Goal: Navigation & Orientation: Find specific page/section

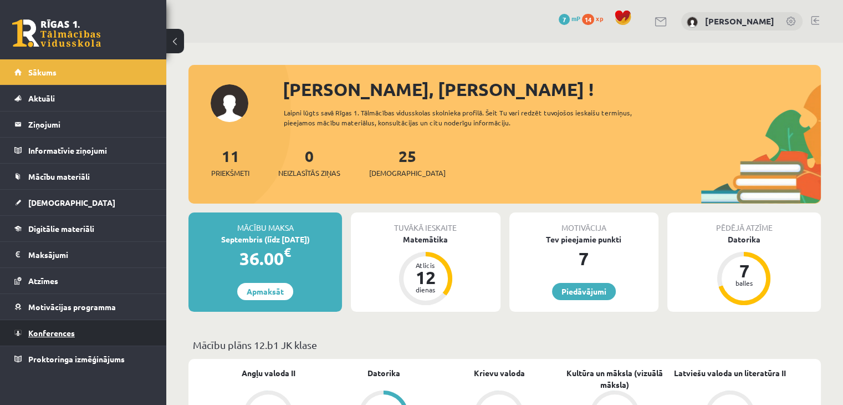
click at [40, 331] on span "Konferences" at bounding box center [51, 333] width 47 height 10
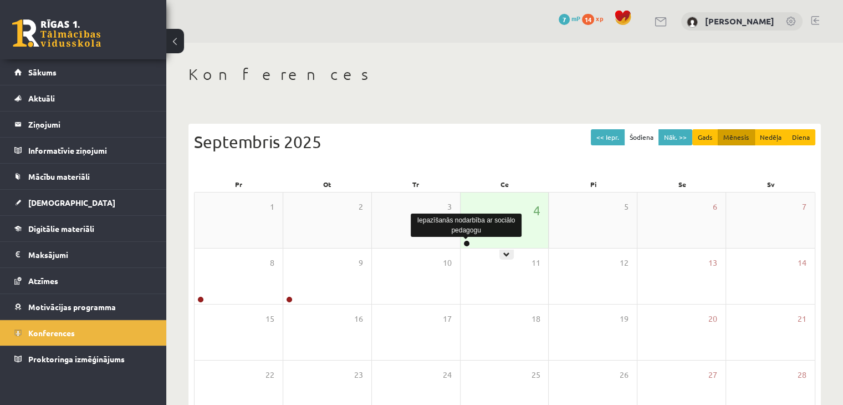
click at [469, 245] on link at bounding box center [467, 243] width 7 height 7
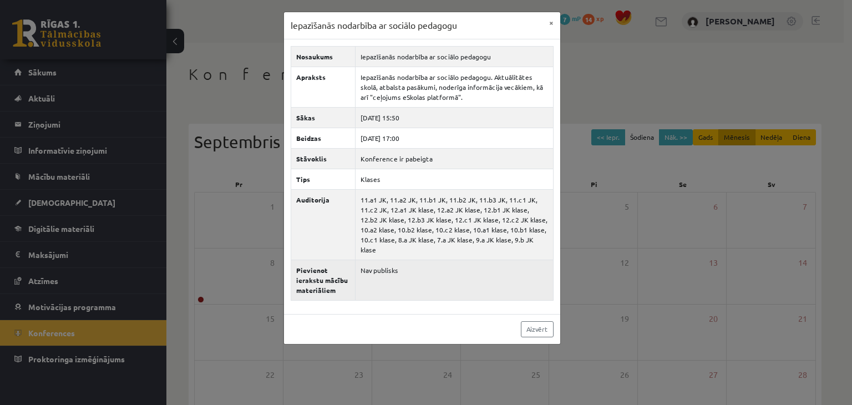
click at [368, 260] on td "Nav publisks" at bounding box center [454, 279] width 198 height 40
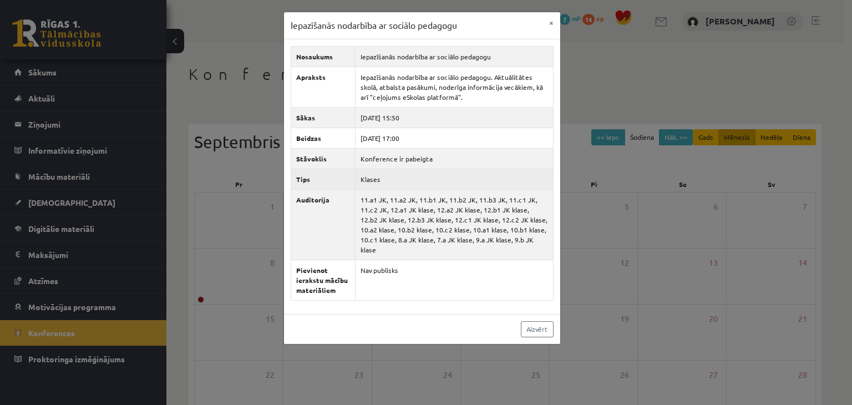
click at [368, 181] on td "Klases" at bounding box center [454, 179] width 198 height 21
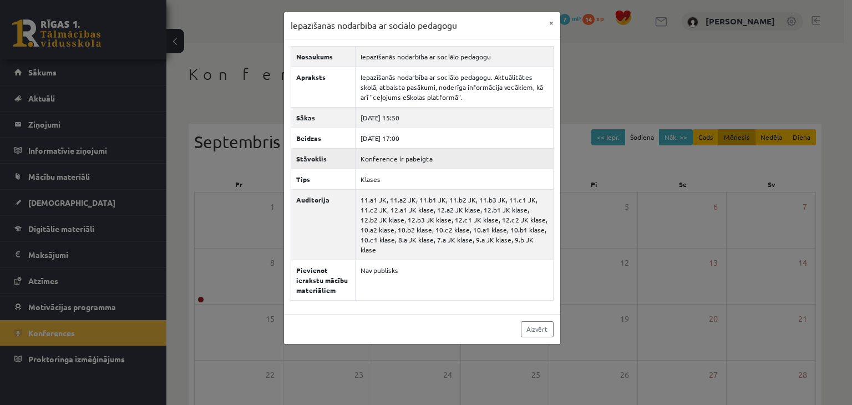
click at [383, 156] on td "Konference ir pabeigta" at bounding box center [454, 158] width 198 height 21
click at [392, 125] on td "2025-09-04 15:50" at bounding box center [454, 117] width 198 height 21
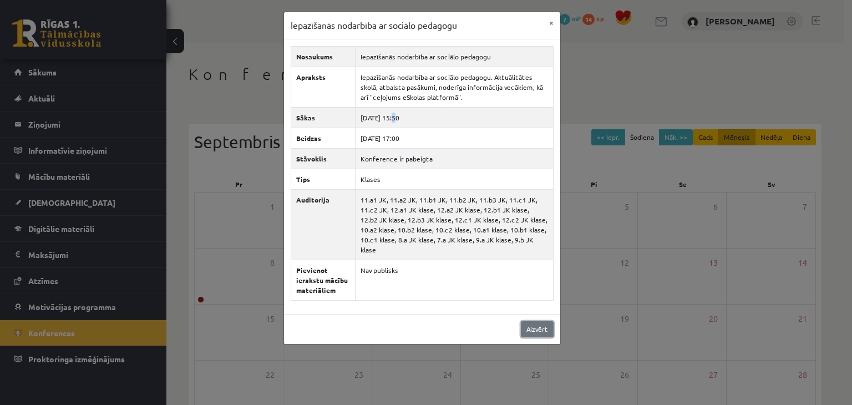
click at [530, 323] on link "Aizvērt" at bounding box center [537, 329] width 33 height 16
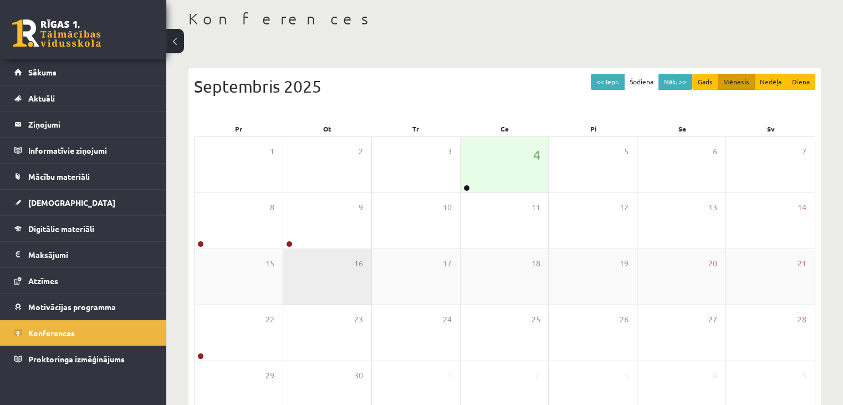
scroll to position [124, 0]
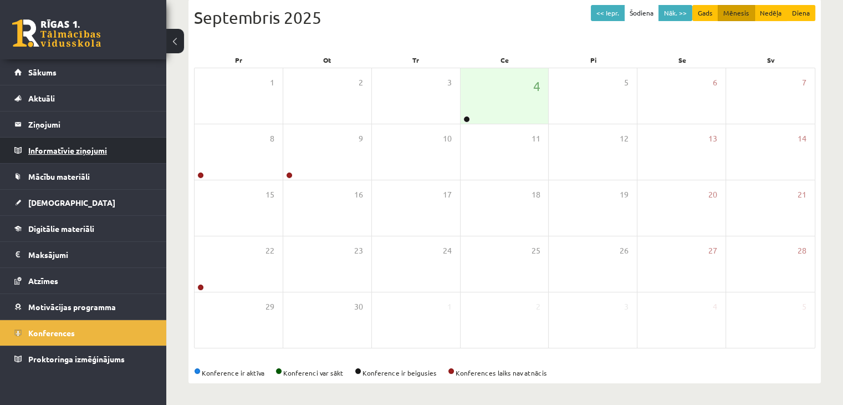
click at [68, 156] on legend "Informatīvie ziņojumi 0" at bounding box center [90, 151] width 124 height 26
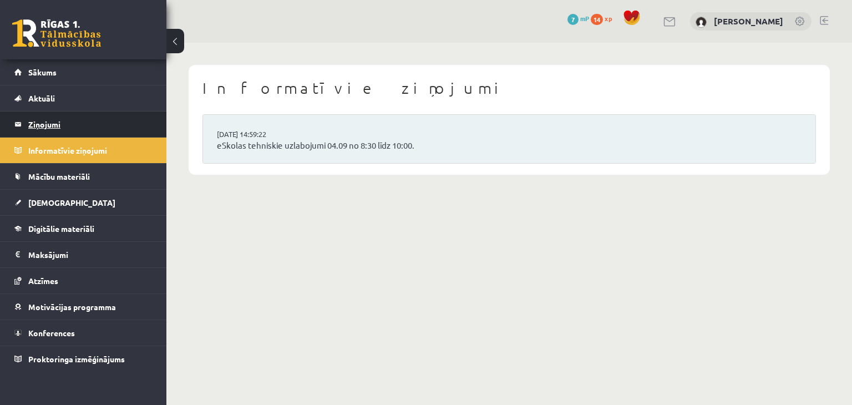
click at [50, 124] on legend "Ziņojumi 0" at bounding box center [90, 124] width 124 height 26
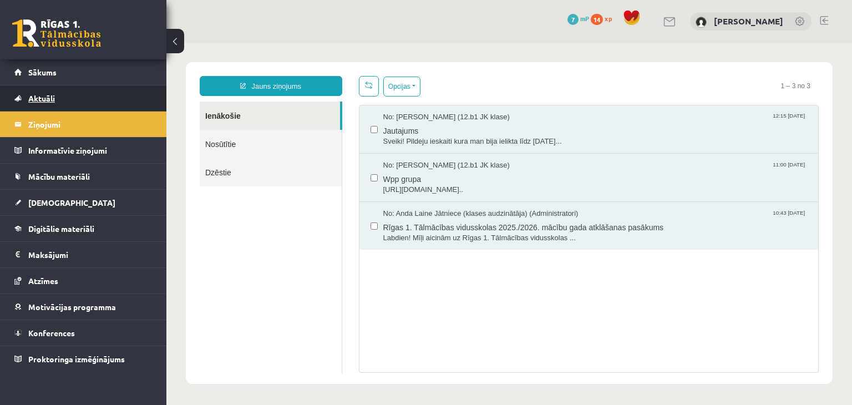
click at [47, 98] on span "Aktuāli" at bounding box center [41, 98] width 27 height 10
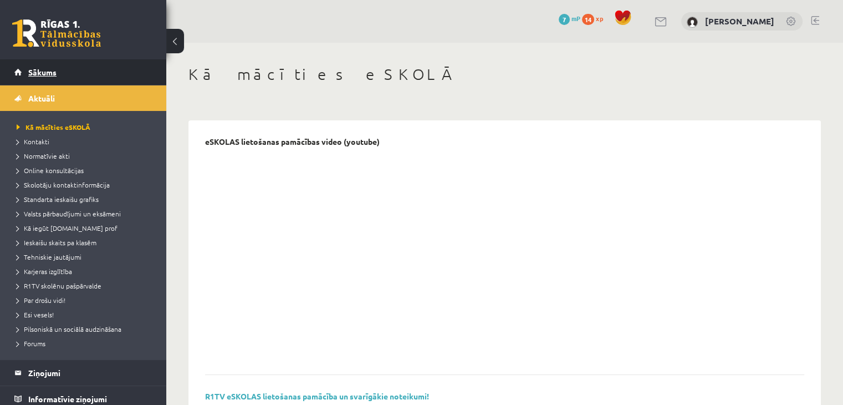
click at [45, 79] on link "Sākums" at bounding box center [83, 72] width 138 height 26
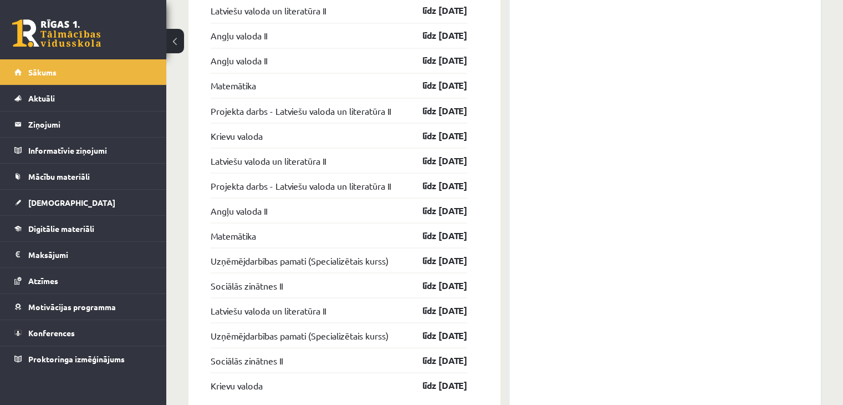
scroll to position [2038, 0]
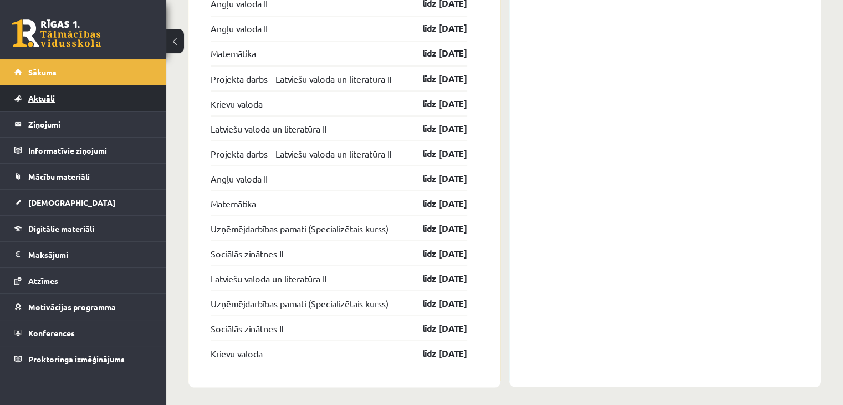
click at [117, 103] on link "Aktuāli" at bounding box center [83, 98] width 138 height 26
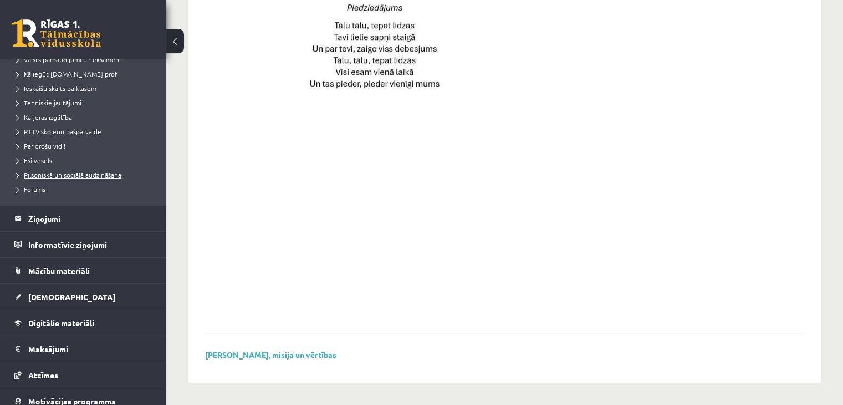
scroll to position [165, 0]
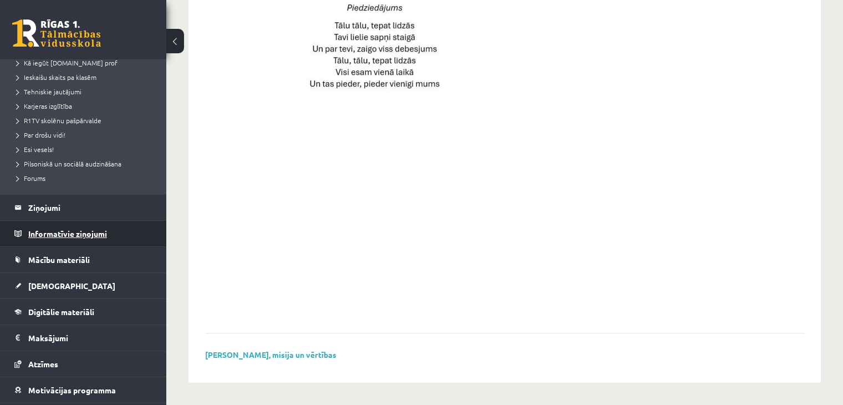
click at [48, 228] on legend "Informatīvie ziņojumi 0" at bounding box center [90, 234] width 124 height 26
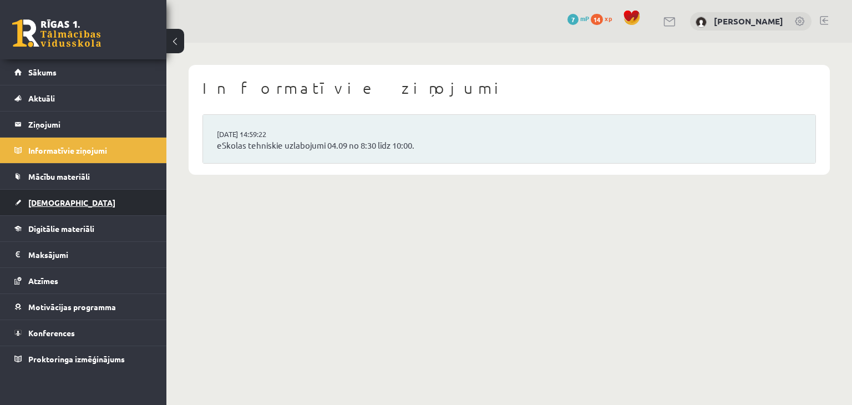
click at [42, 198] on span "[DEMOGRAPHIC_DATA]" at bounding box center [71, 202] width 87 height 10
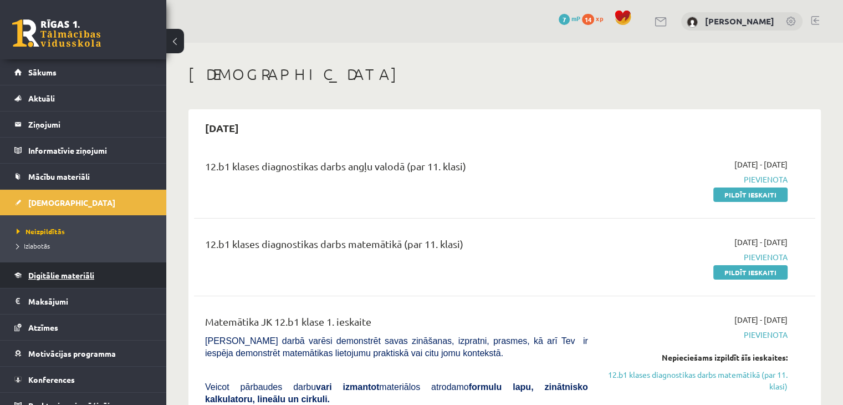
click at [39, 267] on link "Digitālie materiāli" at bounding box center [83, 275] width 138 height 26
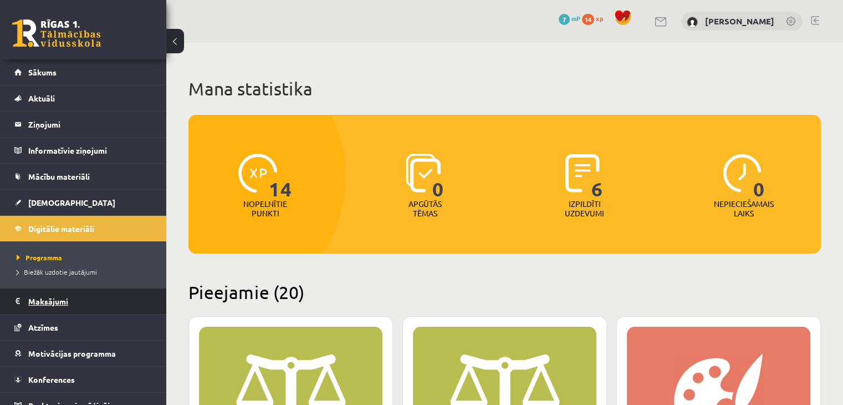
click at [36, 300] on legend "Maksājumi 0" at bounding box center [90, 301] width 124 height 26
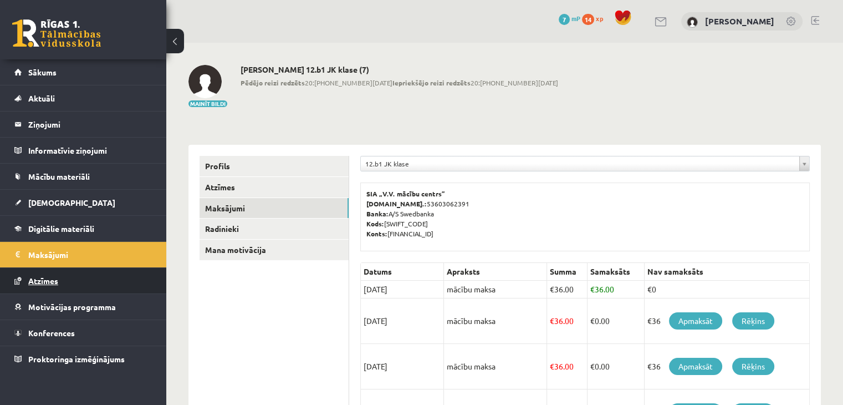
click at [47, 281] on span "Atzīmes" at bounding box center [43, 281] width 30 height 10
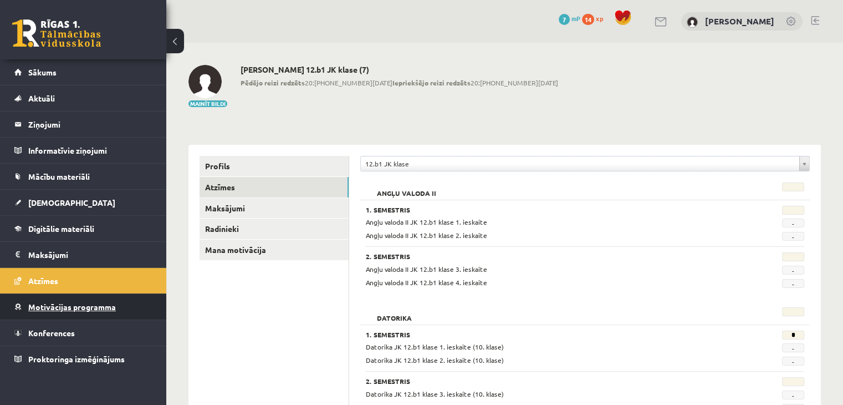
click at [45, 294] on link "Motivācijas programma" at bounding box center [83, 307] width 138 height 26
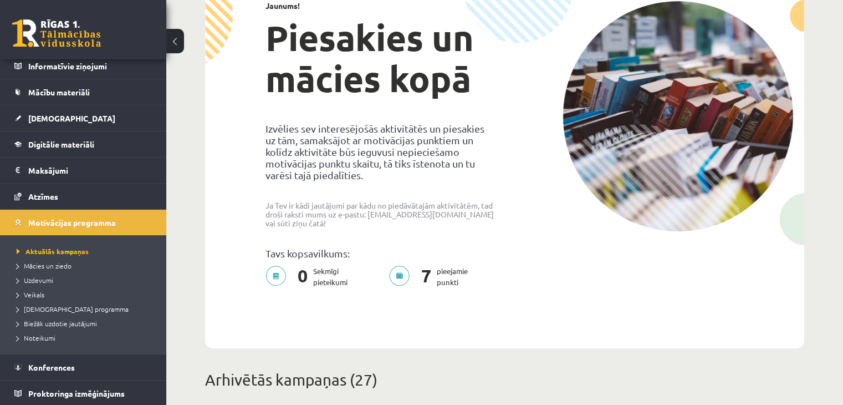
scroll to position [126, 0]
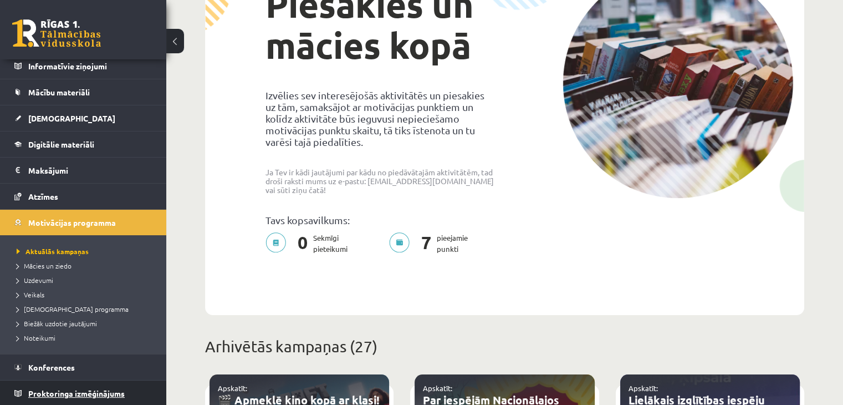
click at [59, 388] on span "Proktoringa izmēģinājums" at bounding box center [76, 393] width 96 height 10
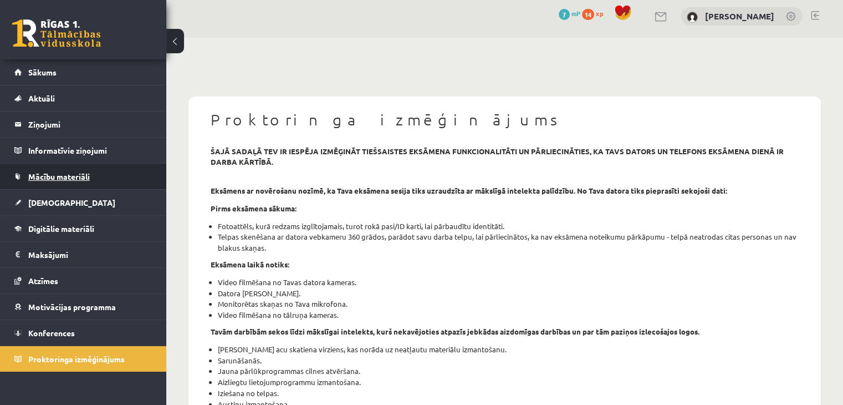
scroll to position [4, 0]
click at [140, 188] on link "Mācību materiāli" at bounding box center [83, 177] width 138 height 26
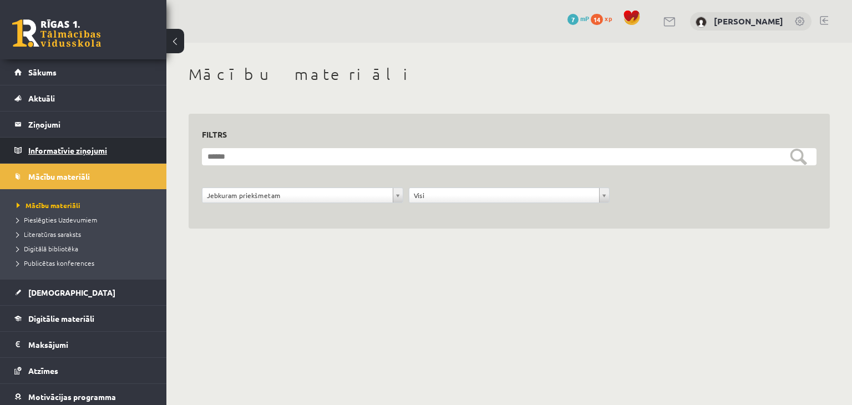
click at [116, 161] on legend "Informatīvie ziņojumi 0" at bounding box center [90, 151] width 124 height 26
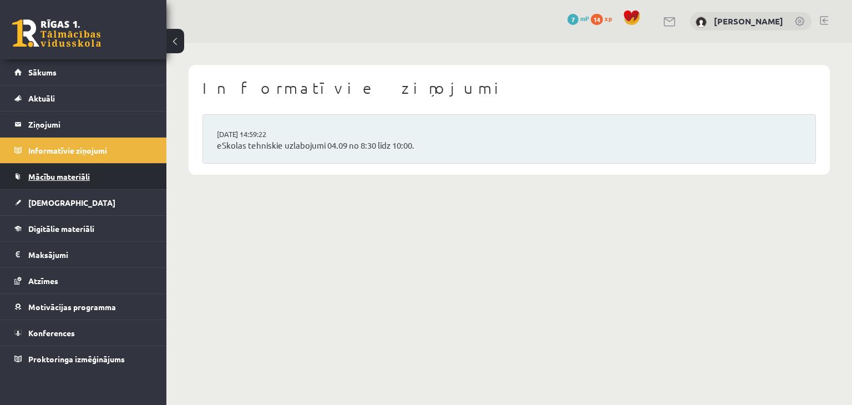
click at [74, 186] on link "Mācību materiāli" at bounding box center [83, 177] width 138 height 26
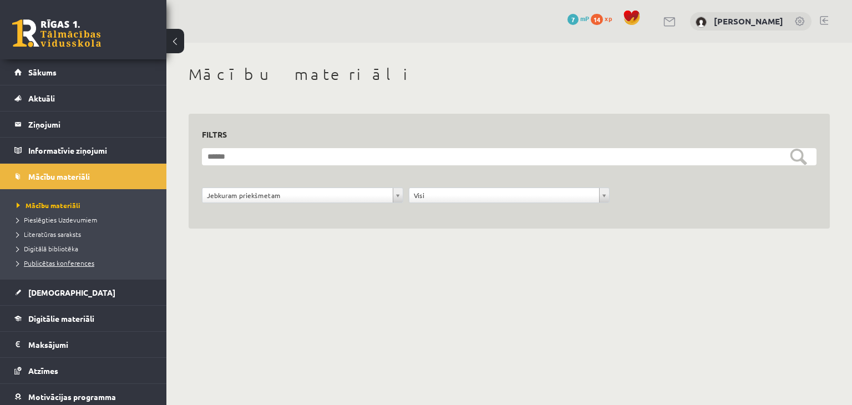
click at [51, 261] on span "Publicētas konferences" at bounding box center [56, 262] width 78 height 9
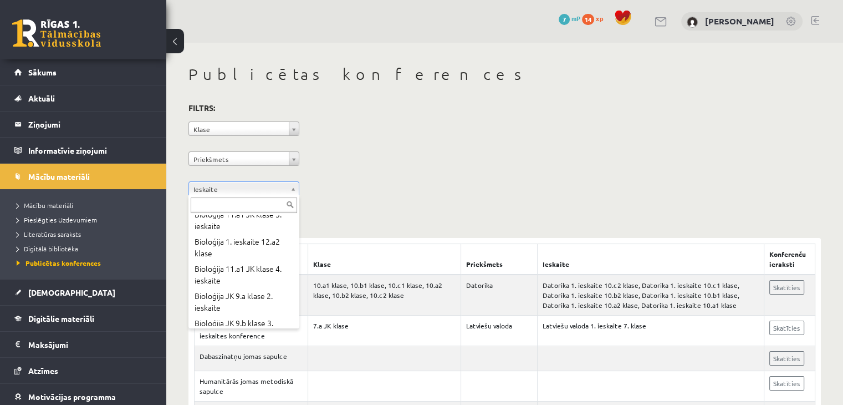
scroll to position [1656, 0]
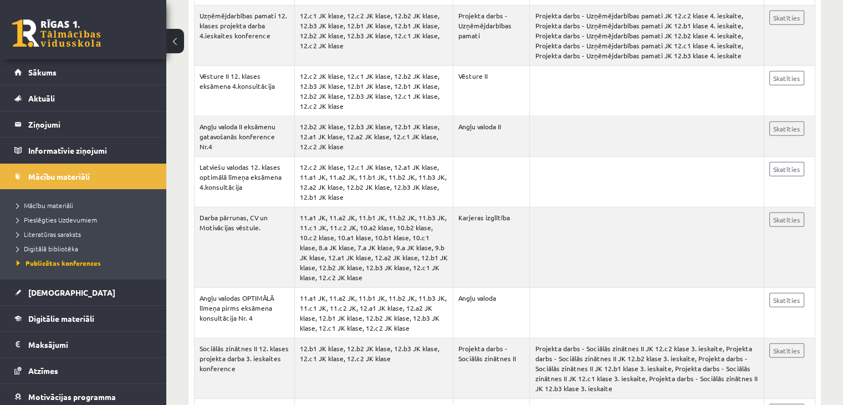
scroll to position [2732, 0]
click at [63, 244] on span "Digitālā bibliotēka" at bounding box center [48, 248] width 62 height 9
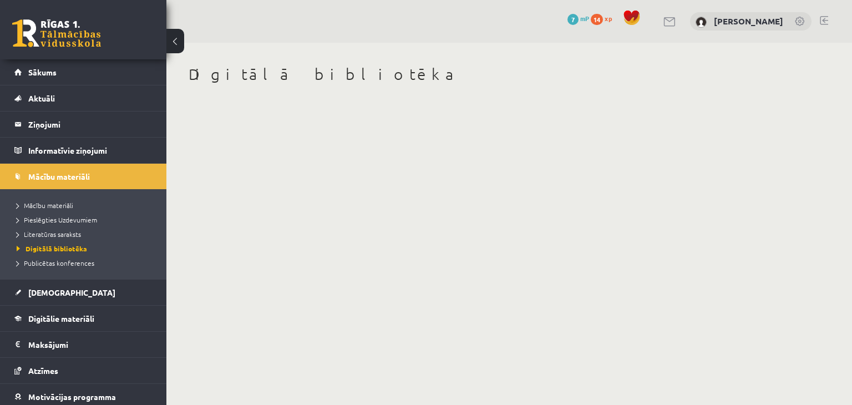
click at [636, 19] on span at bounding box center [631, 17] width 17 height 17
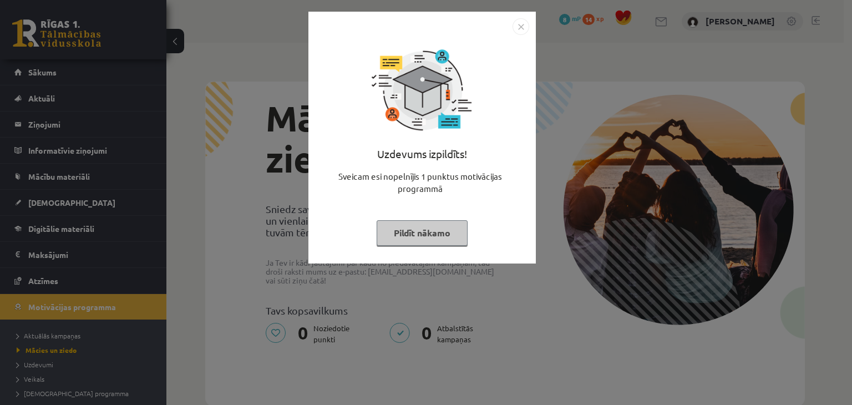
click at [525, 28] on img "Close" at bounding box center [520, 26] width 17 height 17
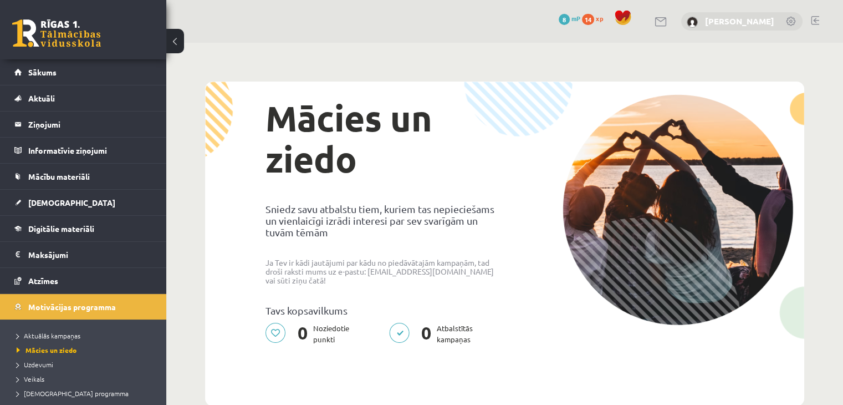
click at [759, 24] on link "[PERSON_NAME]" at bounding box center [739, 21] width 69 height 11
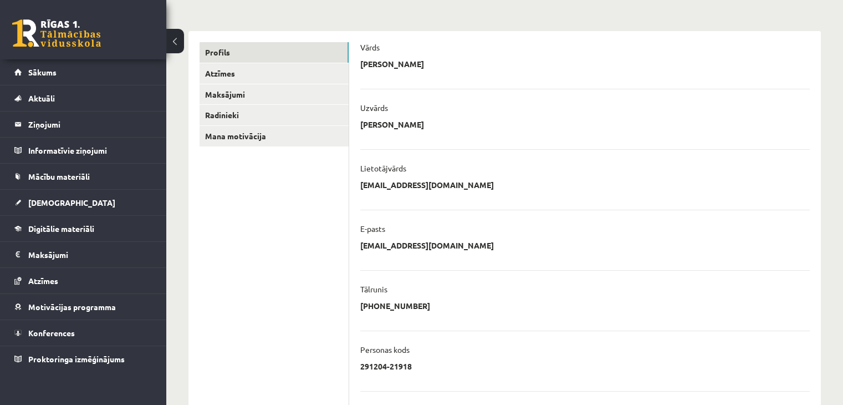
scroll to position [133, 0]
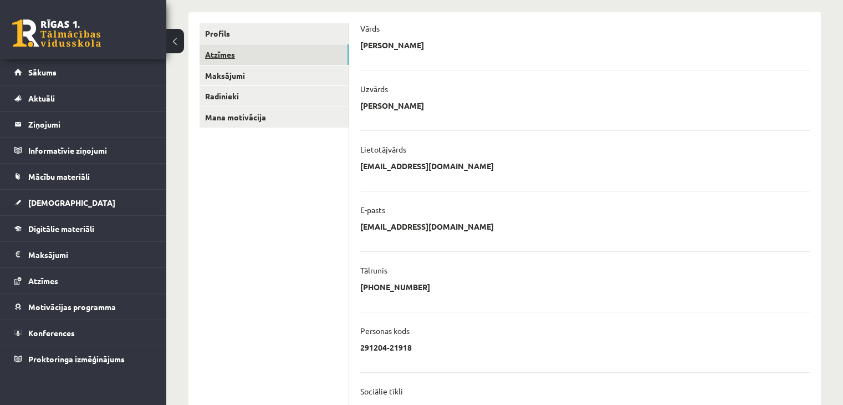
click at [313, 62] on link "Atzīmes" at bounding box center [274, 54] width 149 height 21
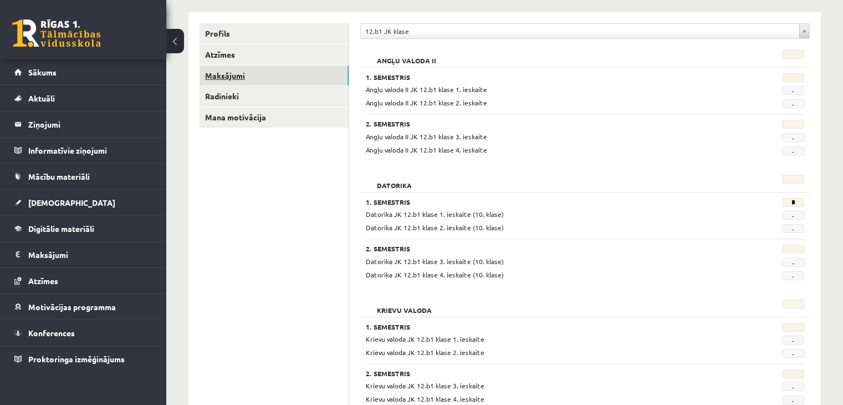
click at [265, 77] on link "Maksājumi" at bounding box center [274, 75] width 149 height 21
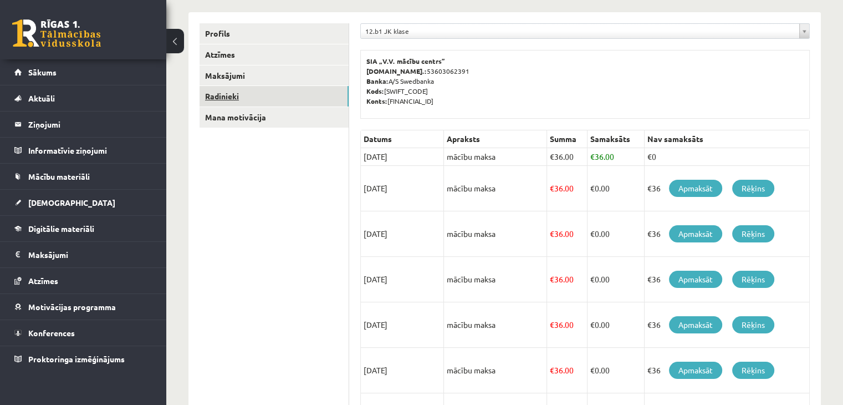
click at [213, 98] on link "Radinieki" at bounding box center [274, 96] width 149 height 21
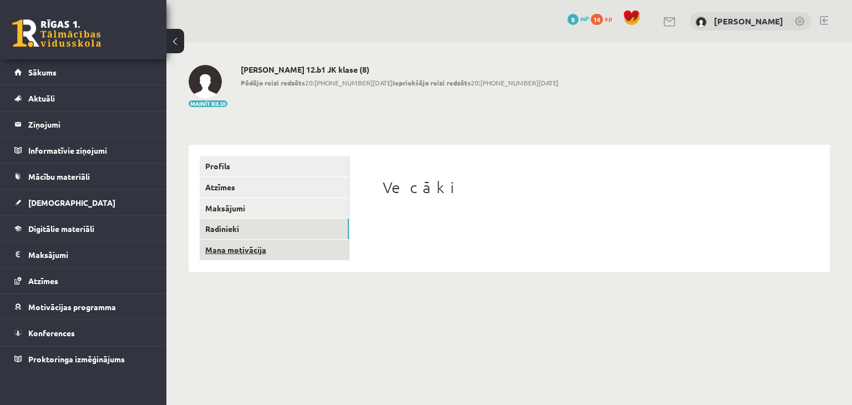
click at [238, 252] on link "Mana motivācija" at bounding box center [274, 250] width 149 height 21
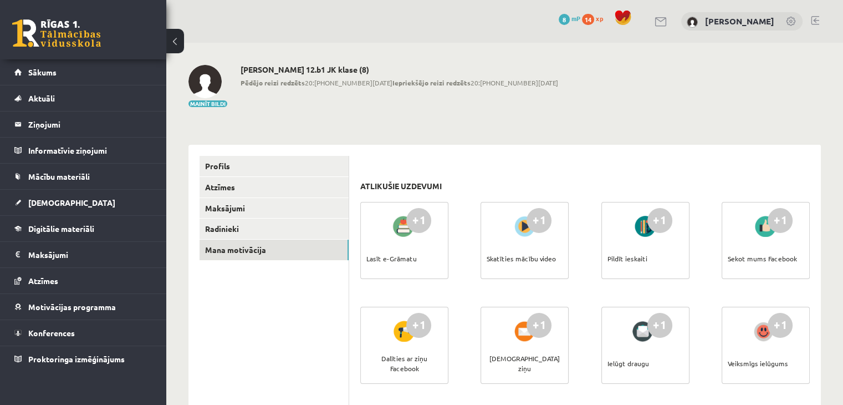
click at [382, 256] on div "Lasīt e-Grāmatu" at bounding box center [392, 258] width 50 height 39
click at [60, 153] on legend "Informatīvie ziņojumi 0" at bounding box center [90, 151] width 124 height 26
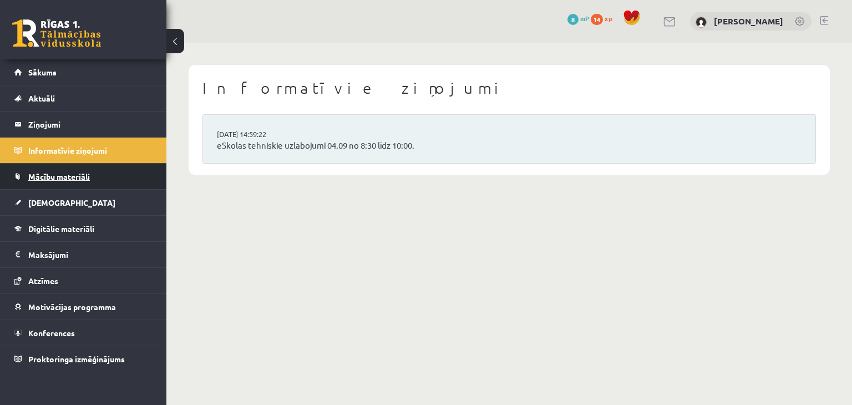
click at [49, 171] on span "Mācību materiāli" at bounding box center [59, 176] width 62 height 10
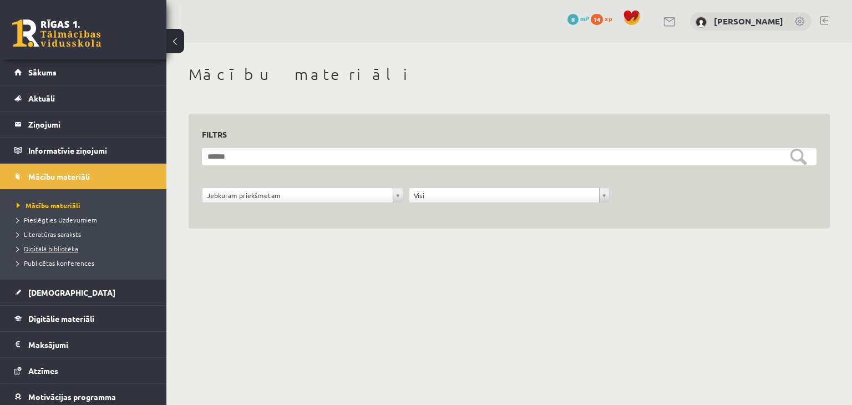
click at [37, 250] on span "Digitālā bibliotēka" at bounding box center [48, 248] width 62 height 9
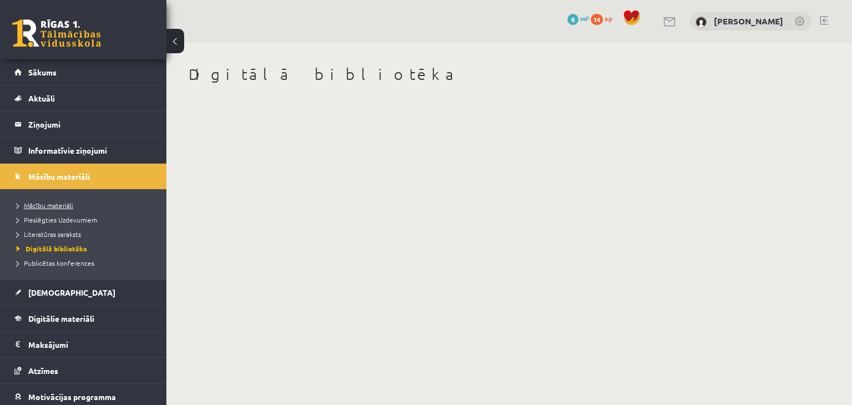
click at [17, 204] on span "Mācību materiāli" at bounding box center [45, 205] width 57 height 9
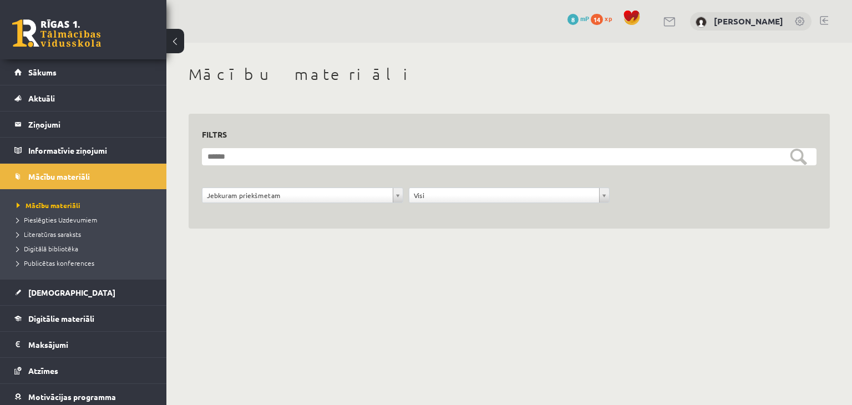
click at [306, 208] on div "**********" at bounding box center [302, 197] width 207 height 21
click at [41, 129] on legend "Ziņojumi 0" at bounding box center [90, 124] width 124 height 26
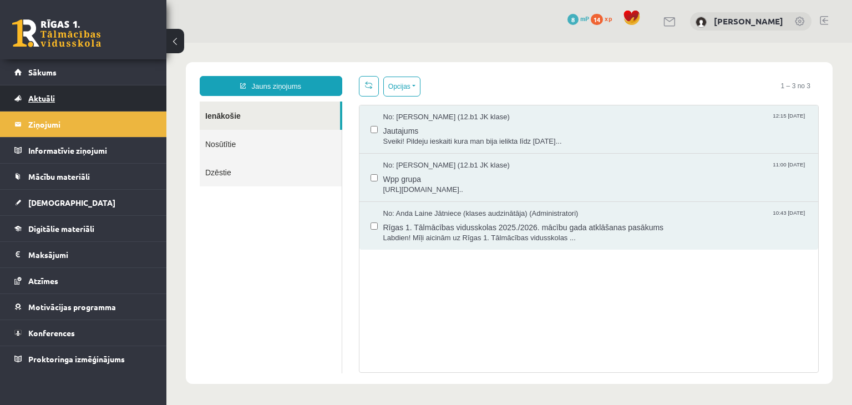
click at [49, 96] on span "Aktuāli" at bounding box center [41, 98] width 27 height 10
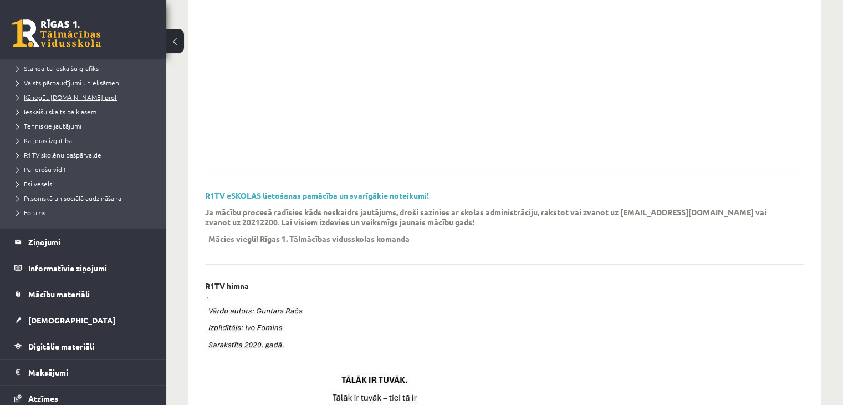
scroll to position [149, 0]
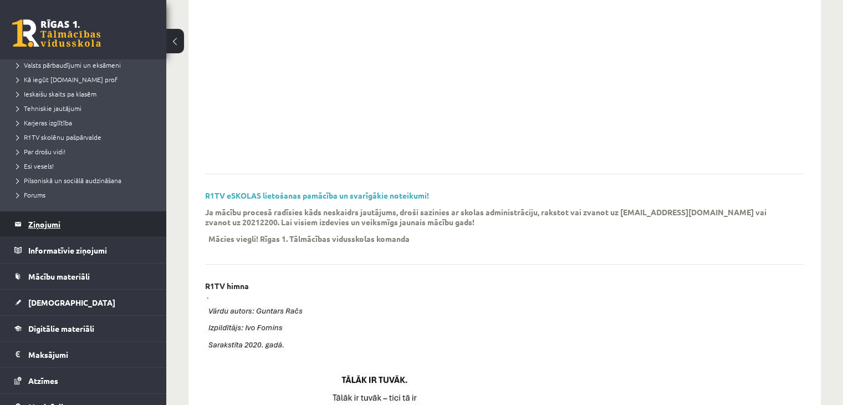
click at [41, 220] on legend "Ziņojumi 0" at bounding box center [90, 224] width 124 height 26
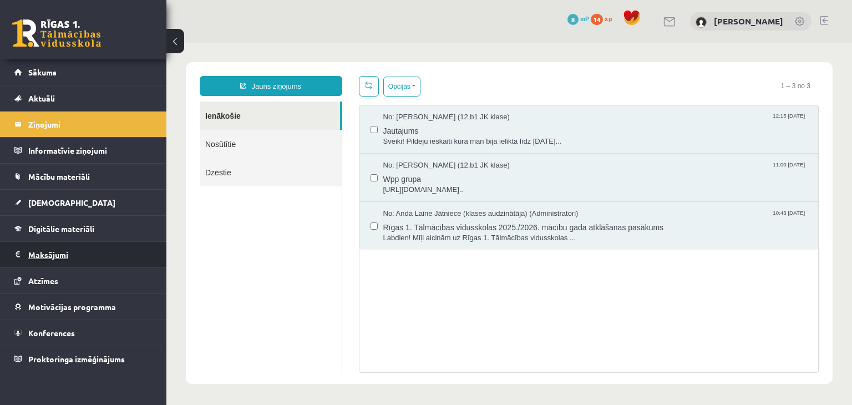
click at [39, 248] on legend "Maksājumi 0" at bounding box center [90, 255] width 124 height 26
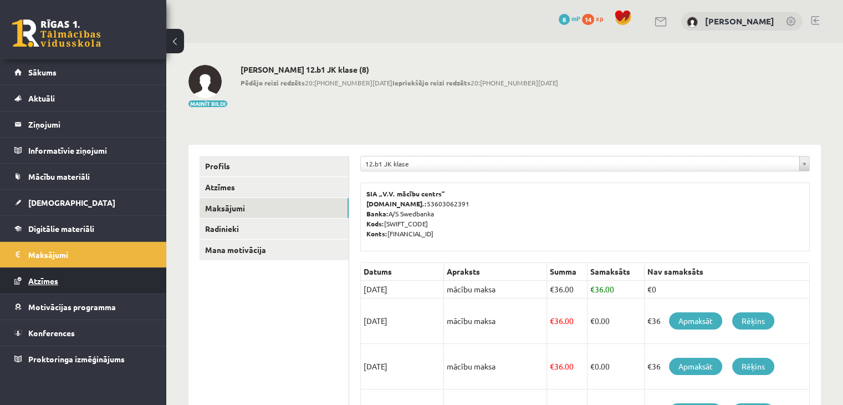
click at [38, 273] on link "Atzīmes" at bounding box center [83, 281] width 138 height 26
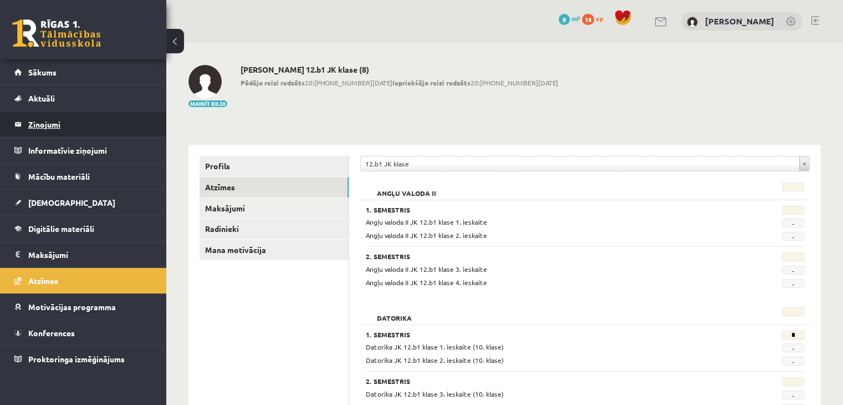
click at [40, 125] on legend "Ziņojumi 0" at bounding box center [90, 124] width 124 height 26
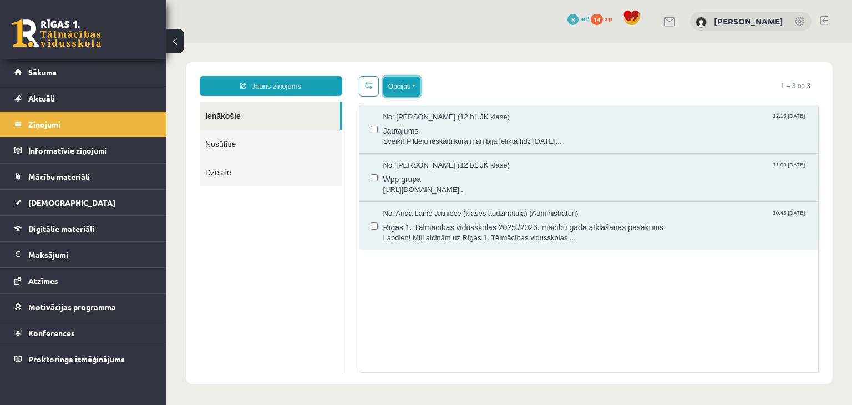
click at [406, 89] on button "Opcijas" at bounding box center [401, 87] width 37 height 20
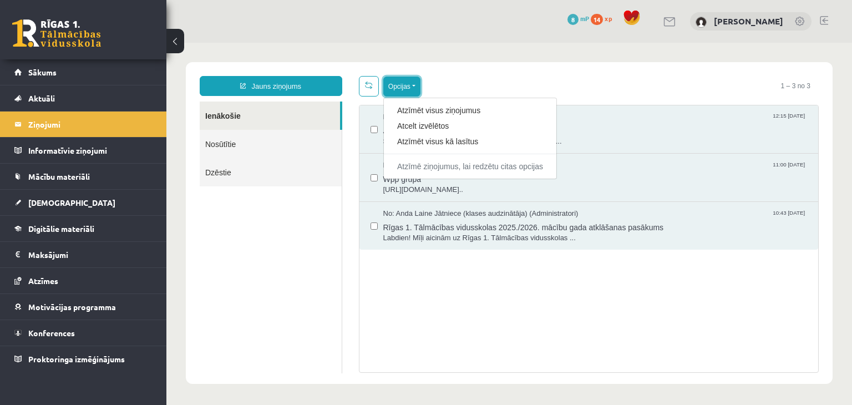
click at [406, 89] on button "Opcijas" at bounding box center [401, 87] width 37 height 20
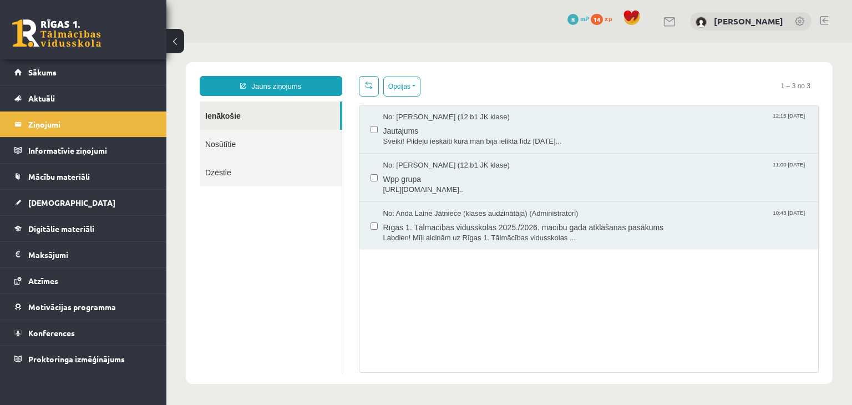
click at [244, 155] on link "Nosūtītie" at bounding box center [271, 144] width 142 height 28
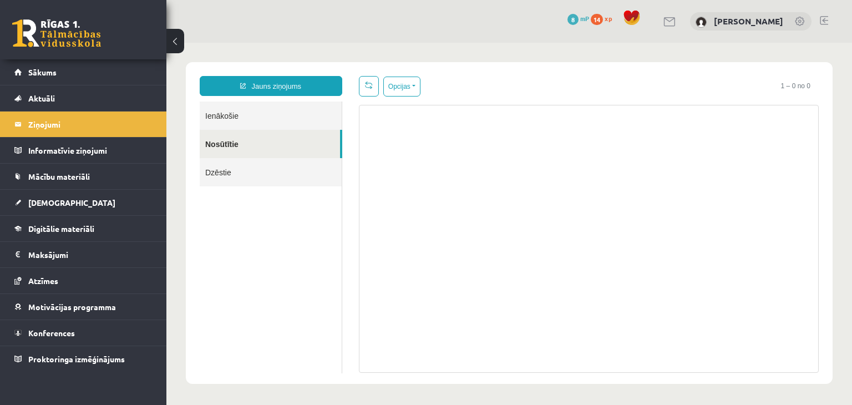
click at [252, 125] on link "Ienākošie" at bounding box center [271, 115] width 142 height 28
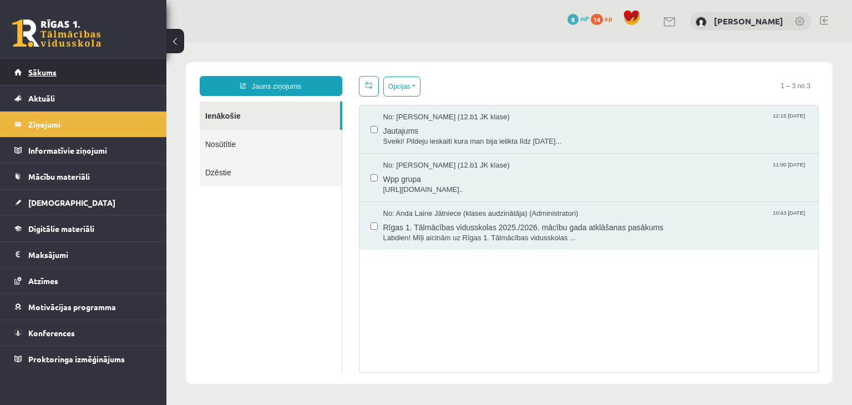
click at [81, 74] on link "Sākums" at bounding box center [83, 72] width 138 height 26
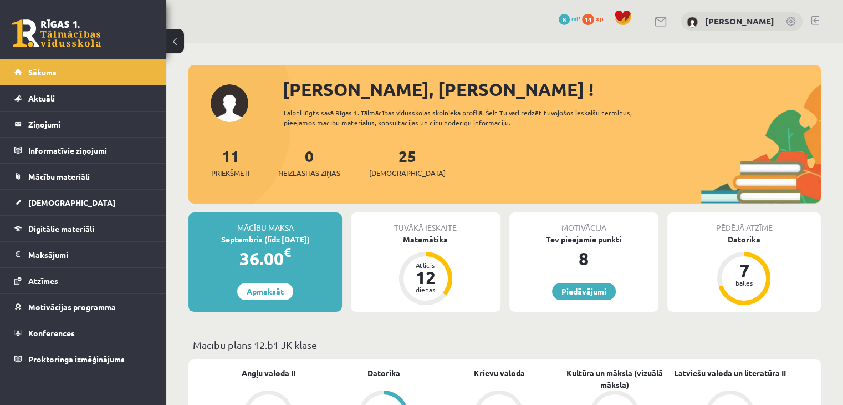
click at [815, 23] on link at bounding box center [815, 20] width 8 height 9
